Goal: Information Seeking & Learning: Learn about a topic

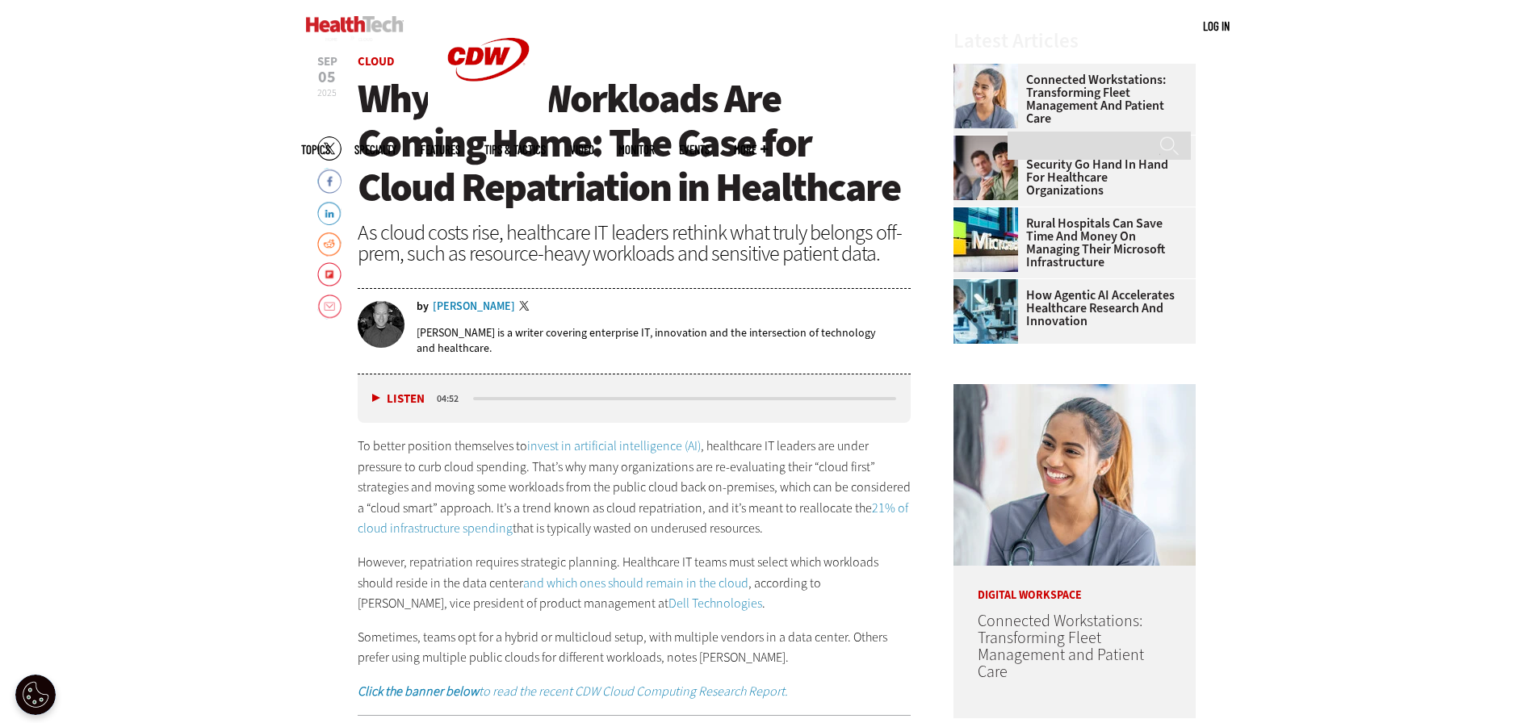
scroll to position [726, 0]
